Goal: Task Accomplishment & Management: Complete application form

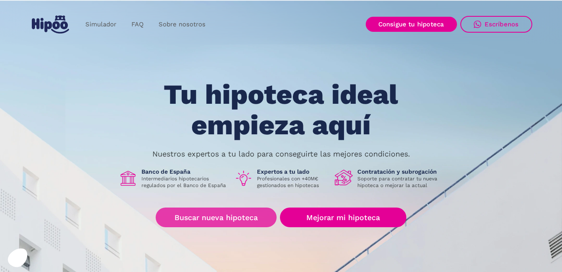
click at [215, 214] on link "Buscar nueva hipoteca" at bounding box center [216, 218] width 121 height 20
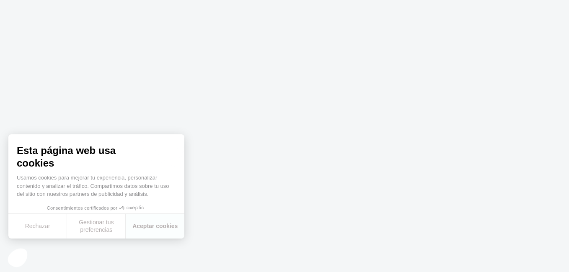
click at [260, 211] on body at bounding box center [284, 136] width 569 height 272
click at [35, 227] on button "Rechazar" at bounding box center [37, 226] width 59 height 25
